Goal: Information Seeking & Learning: Learn about a topic

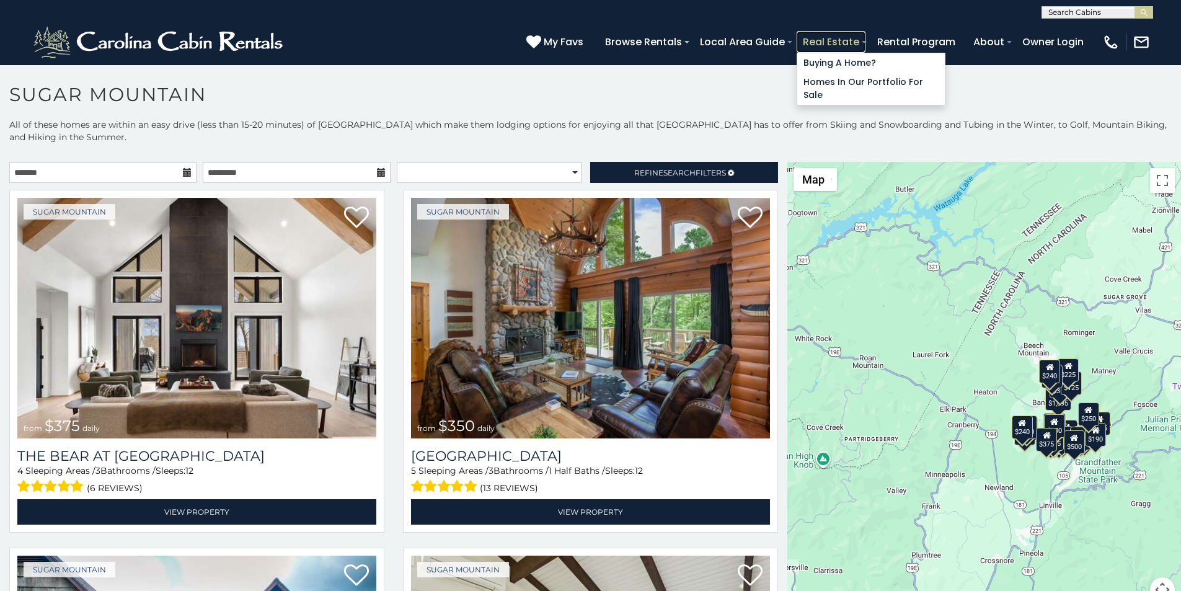
click at [866, 35] on link "Real Estate" at bounding box center [831, 42] width 69 height 22
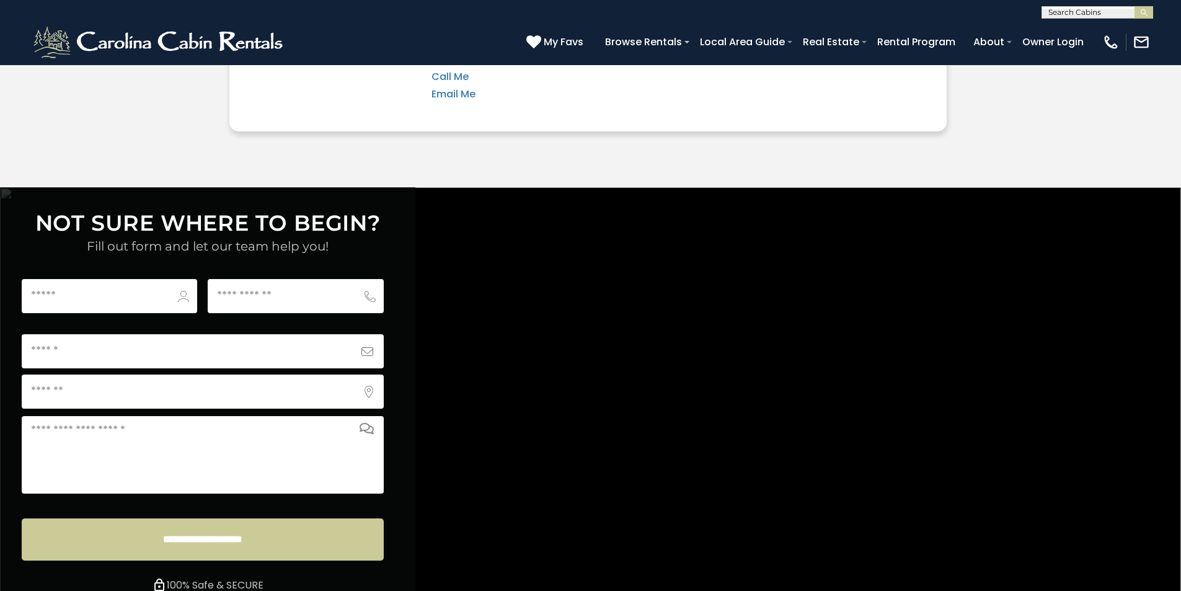
scroll to position [4617, 0]
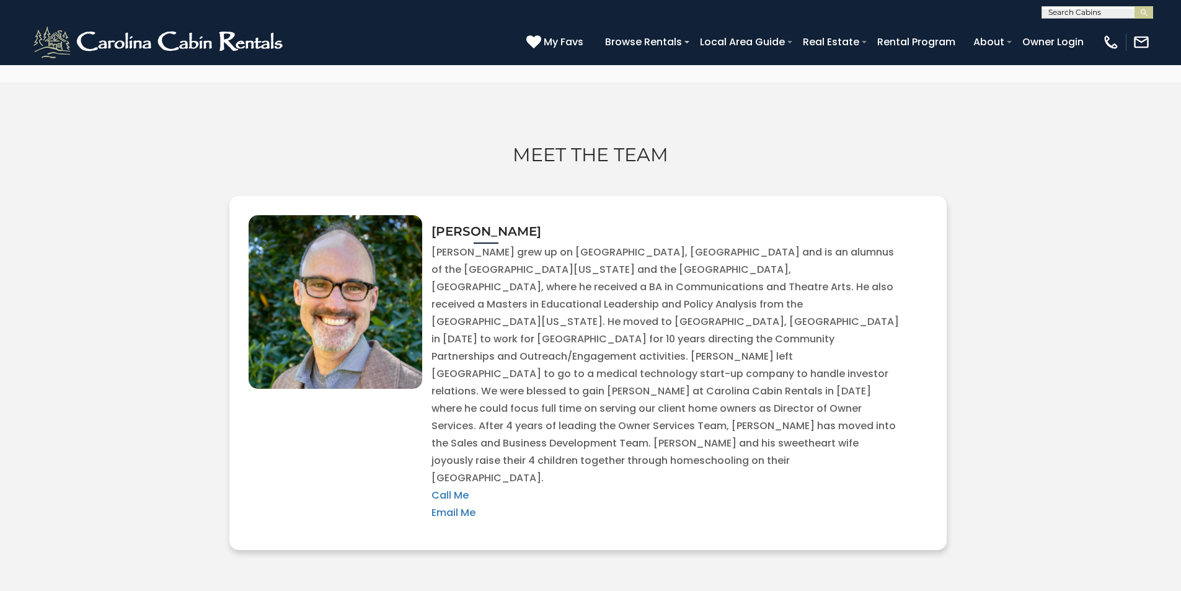
scroll to position [4126, 0]
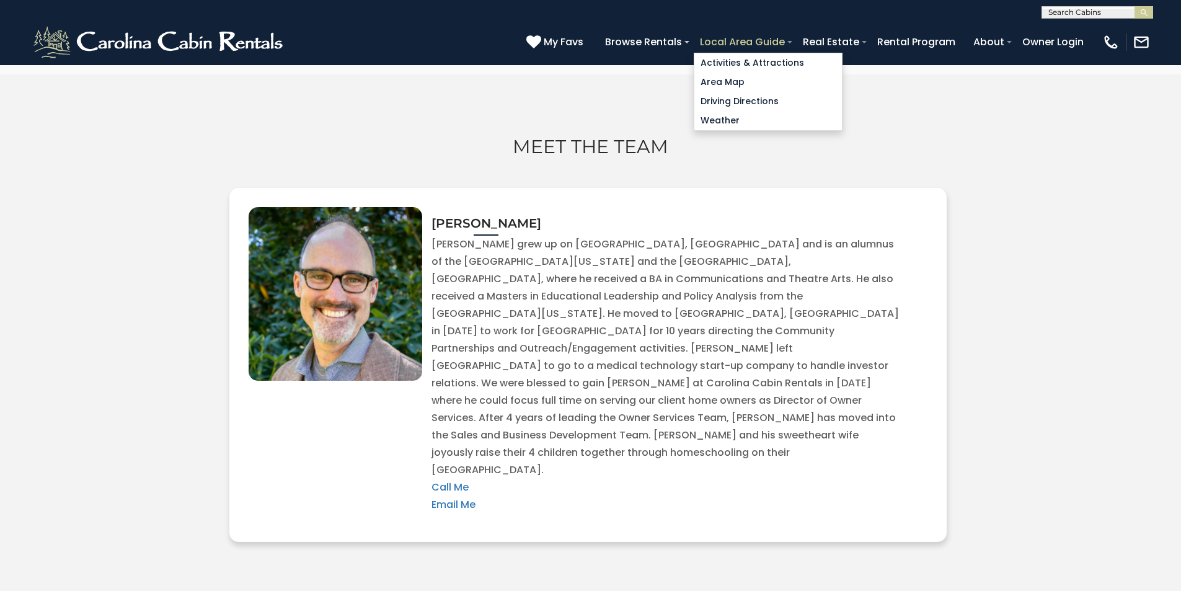
type input "***"
click at [791, 37] on link "Local Area Guide" at bounding box center [742, 42] width 97 height 22
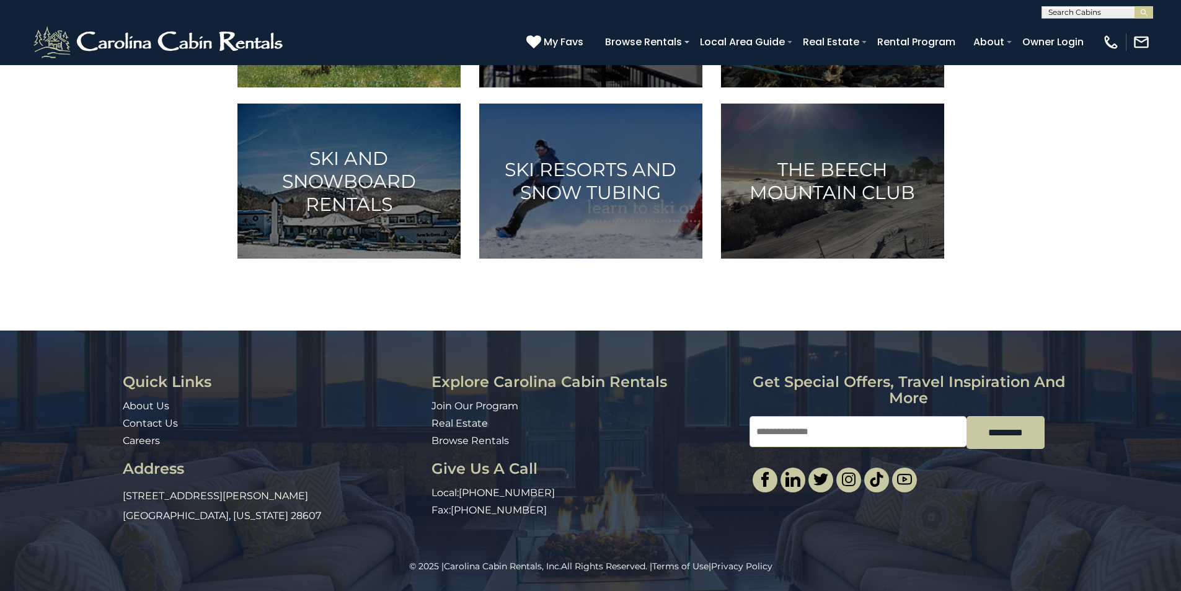
scroll to position [797, 0]
click at [769, 472] on img at bounding box center [765, 479] width 15 height 15
